Goal: Navigation & Orientation: Understand site structure

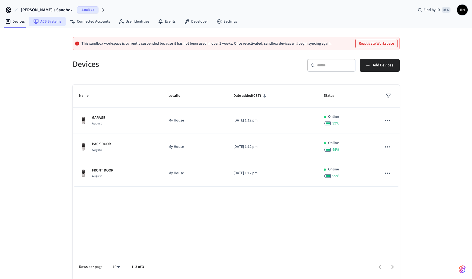
click at [51, 22] on link "ACS Systems" at bounding box center [47, 22] width 37 height 10
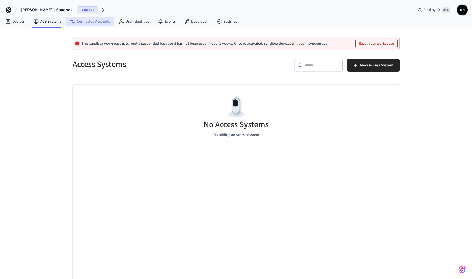
click at [81, 24] on link "Connected Accounts" at bounding box center [90, 22] width 49 height 10
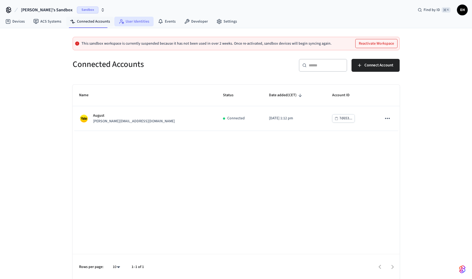
click at [114, 23] on link "User Identities" at bounding box center [133, 22] width 39 height 10
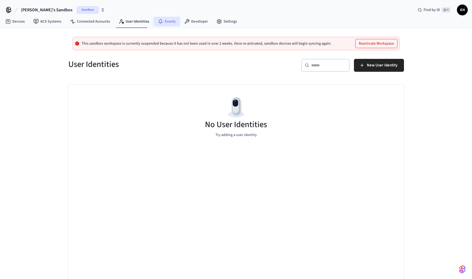
click at [157, 24] on link "Events" at bounding box center [166, 22] width 26 height 10
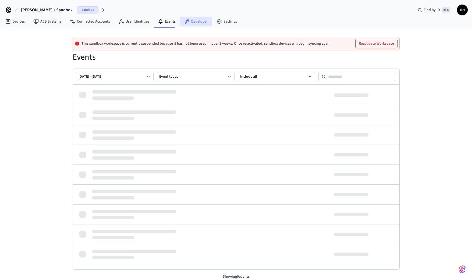
click at [197, 23] on link "Developer" at bounding box center [196, 22] width 32 height 10
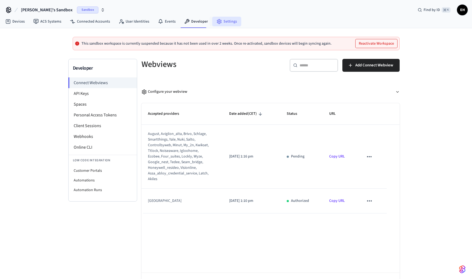
click at [215, 24] on link "Settings" at bounding box center [226, 22] width 29 height 10
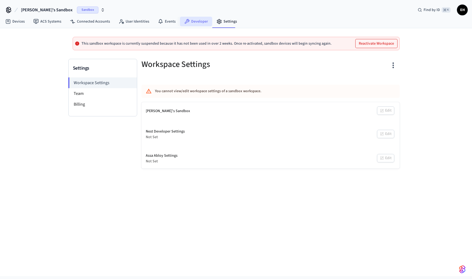
click at [205, 21] on link "Developer" at bounding box center [196, 22] width 32 height 10
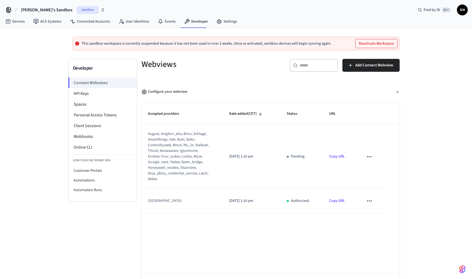
click at [363, 198] on td "sticky table" at bounding box center [371, 201] width 29 height 24
click at [370, 202] on icon "sticky table" at bounding box center [368, 200] width 7 height 7
click at [370, 202] on div at bounding box center [236, 139] width 472 height 279
click at [92, 121] on li "Client Sessions" at bounding box center [103, 125] width 68 height 11
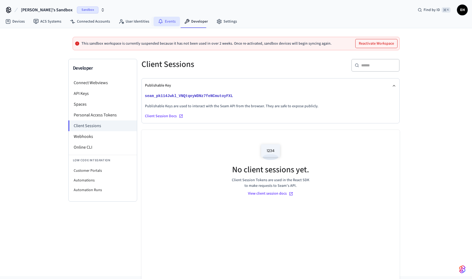
click at [163, 26] on link "Events" at bounding box center [166, 22] width 26 height 10
